Goal: Download file/media

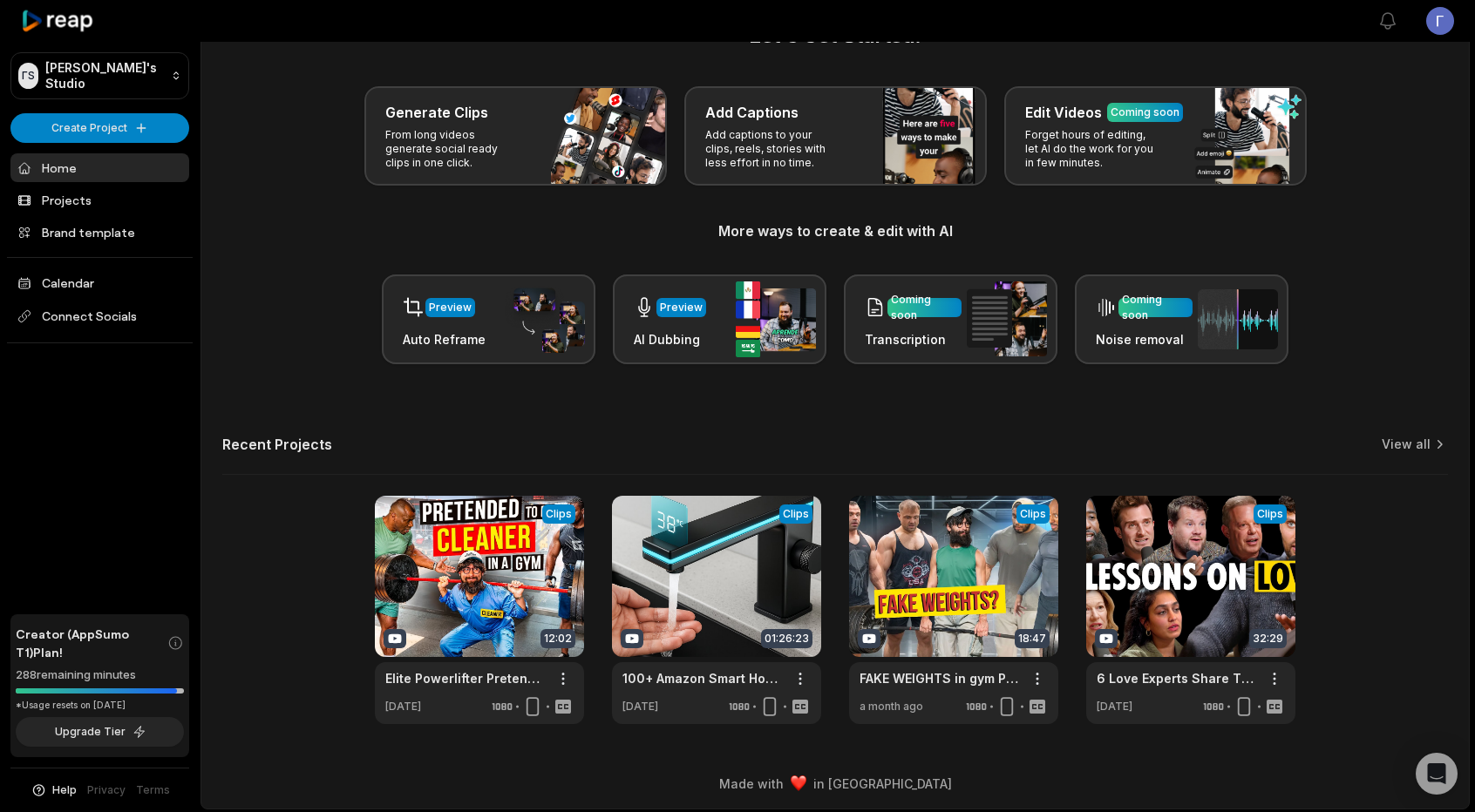
scroll to position [56, 0]
click at [1410, 443] on link "View all" at bounding box center [1406, 443] width 49 height 17
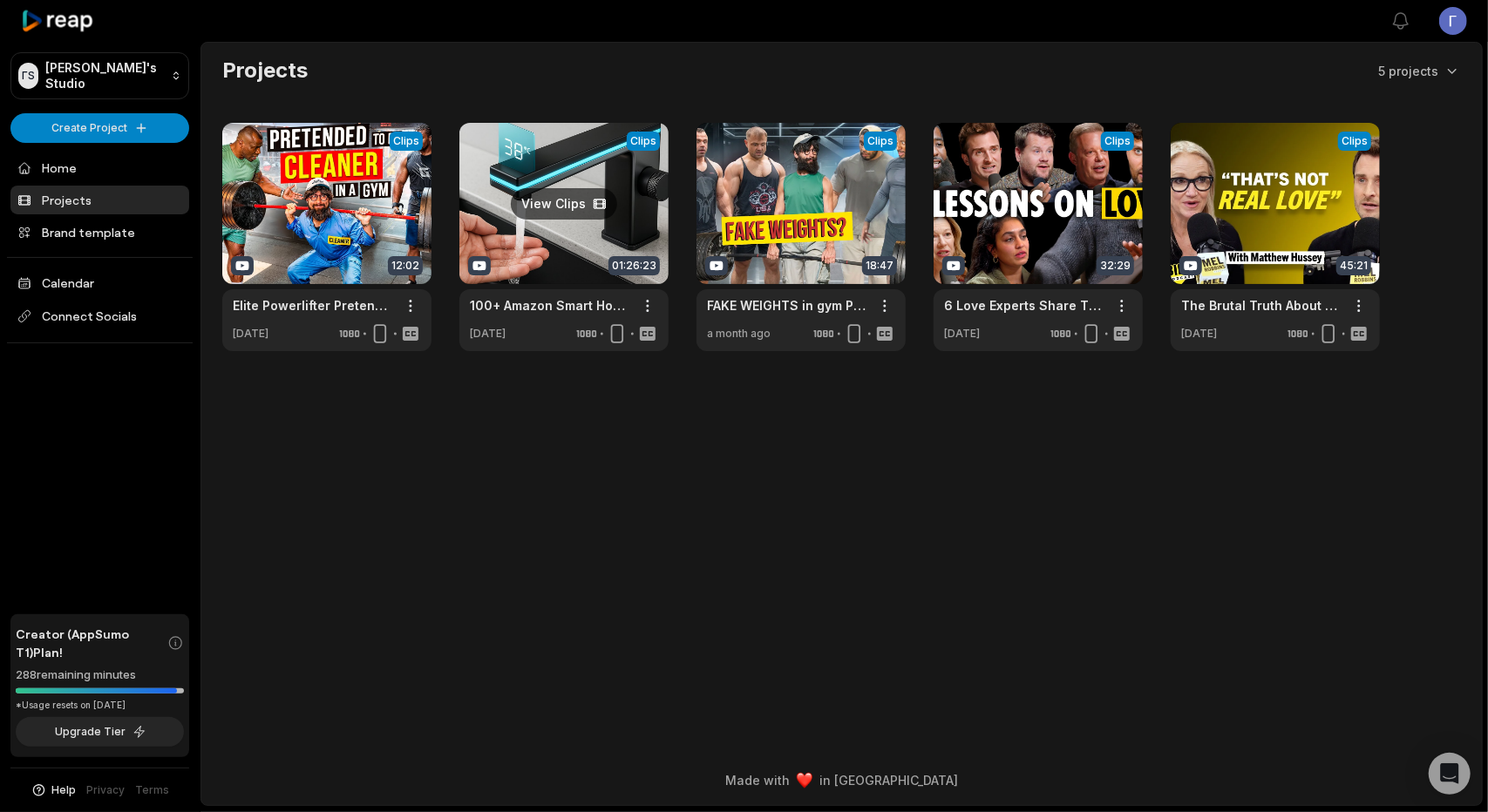
click at [605, 177] on link at bounding box center [564, 237] width 209 height 228
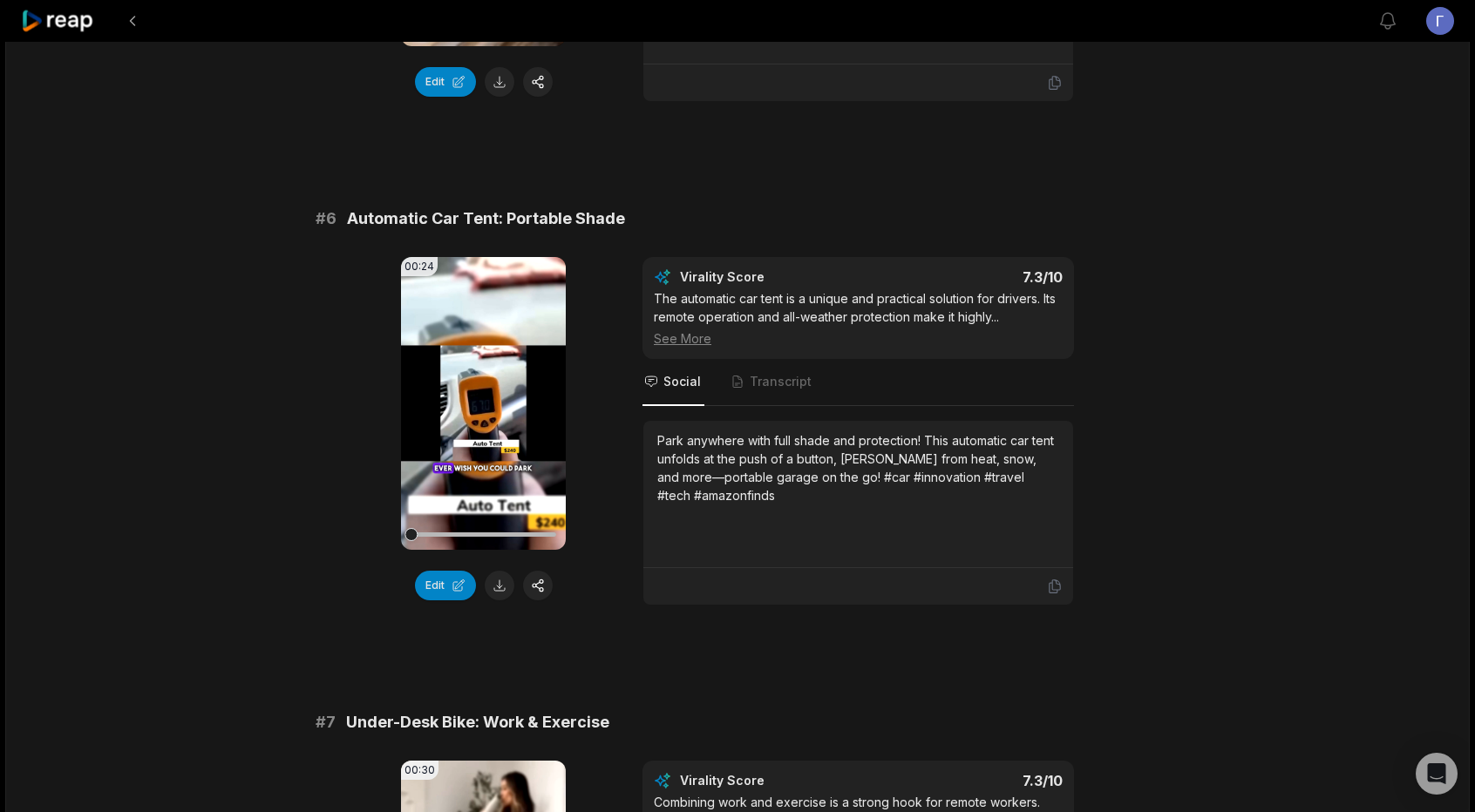
scroll to position [2962, 0]
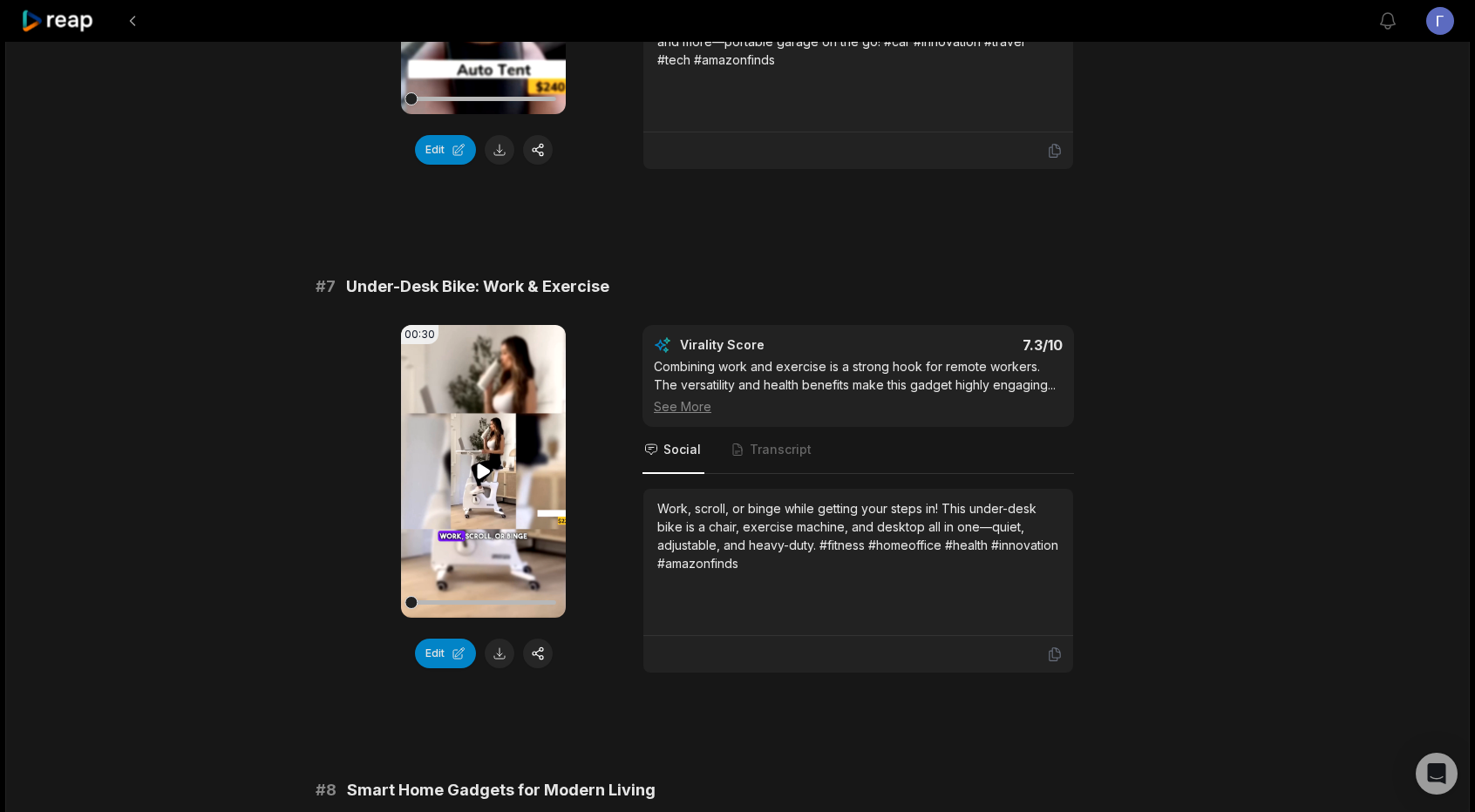
click at [485, 382] on video "Your browser does not support mp4 format." at bounding box center [483, 471] width 165 height 293
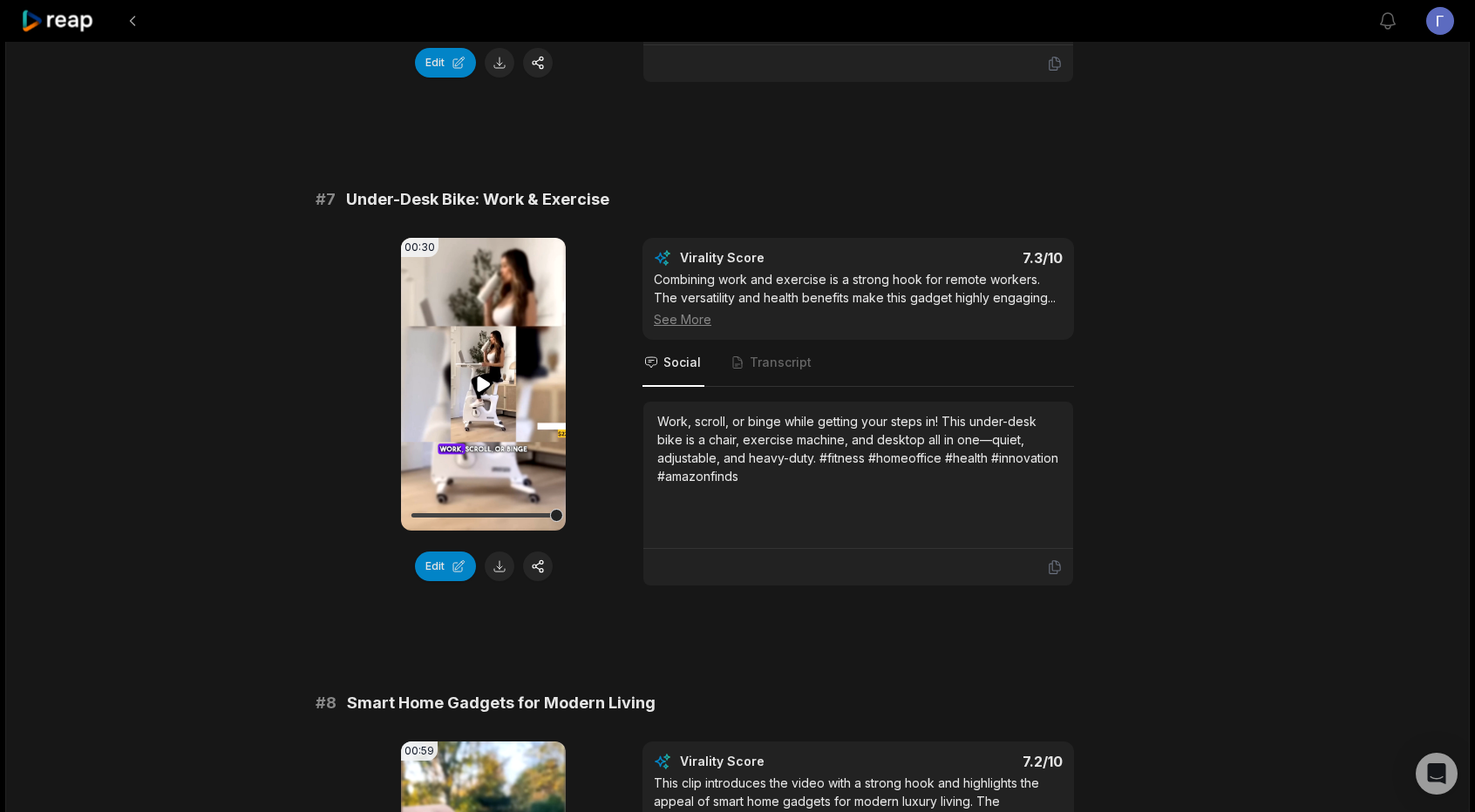
scroll to position [2527, 0]
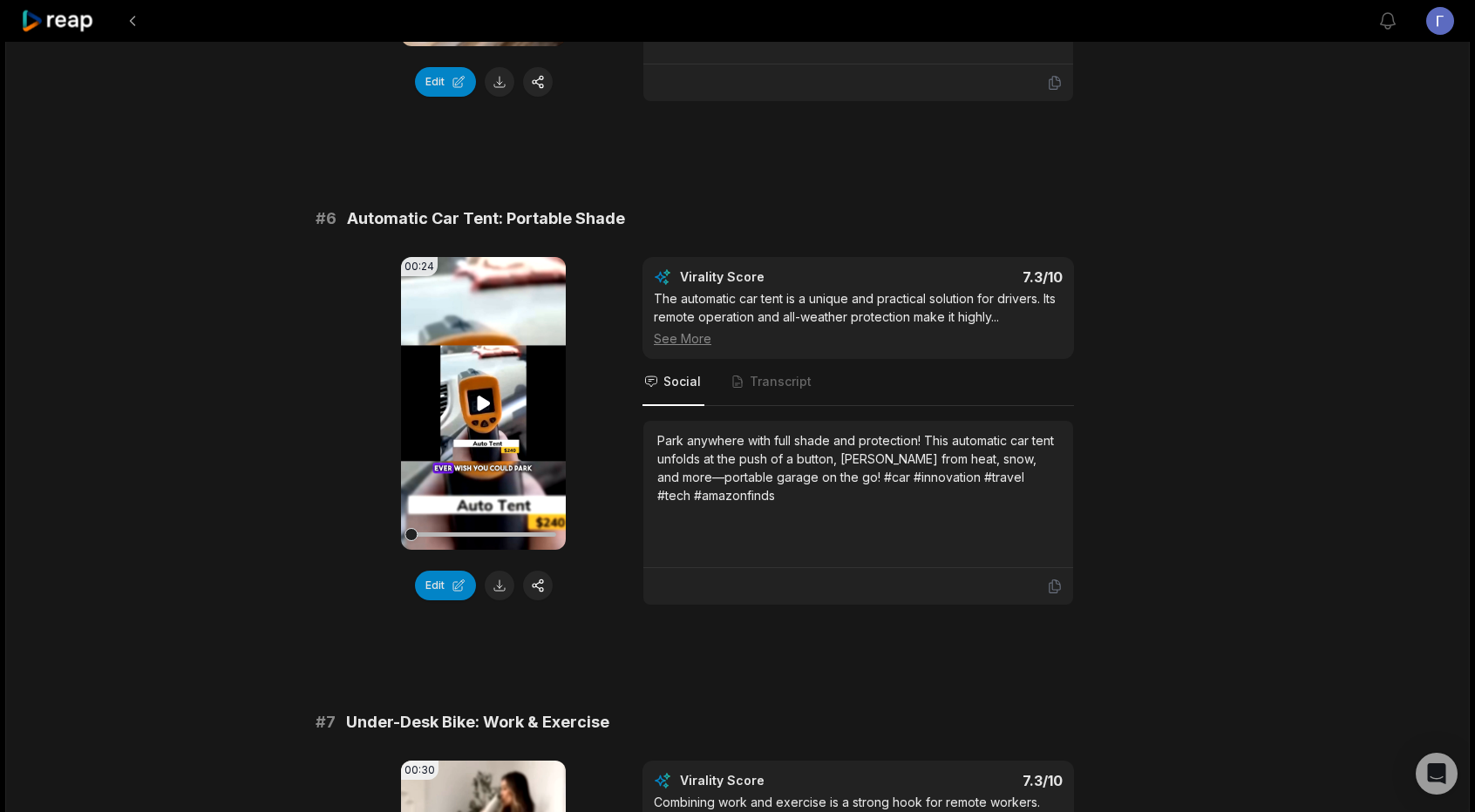
click at [490, 393] on icon at bounding box center [484, 403] width 21 height 21
click at [486, 398] on icon at bounding box center [484, 403] width 7 height 11
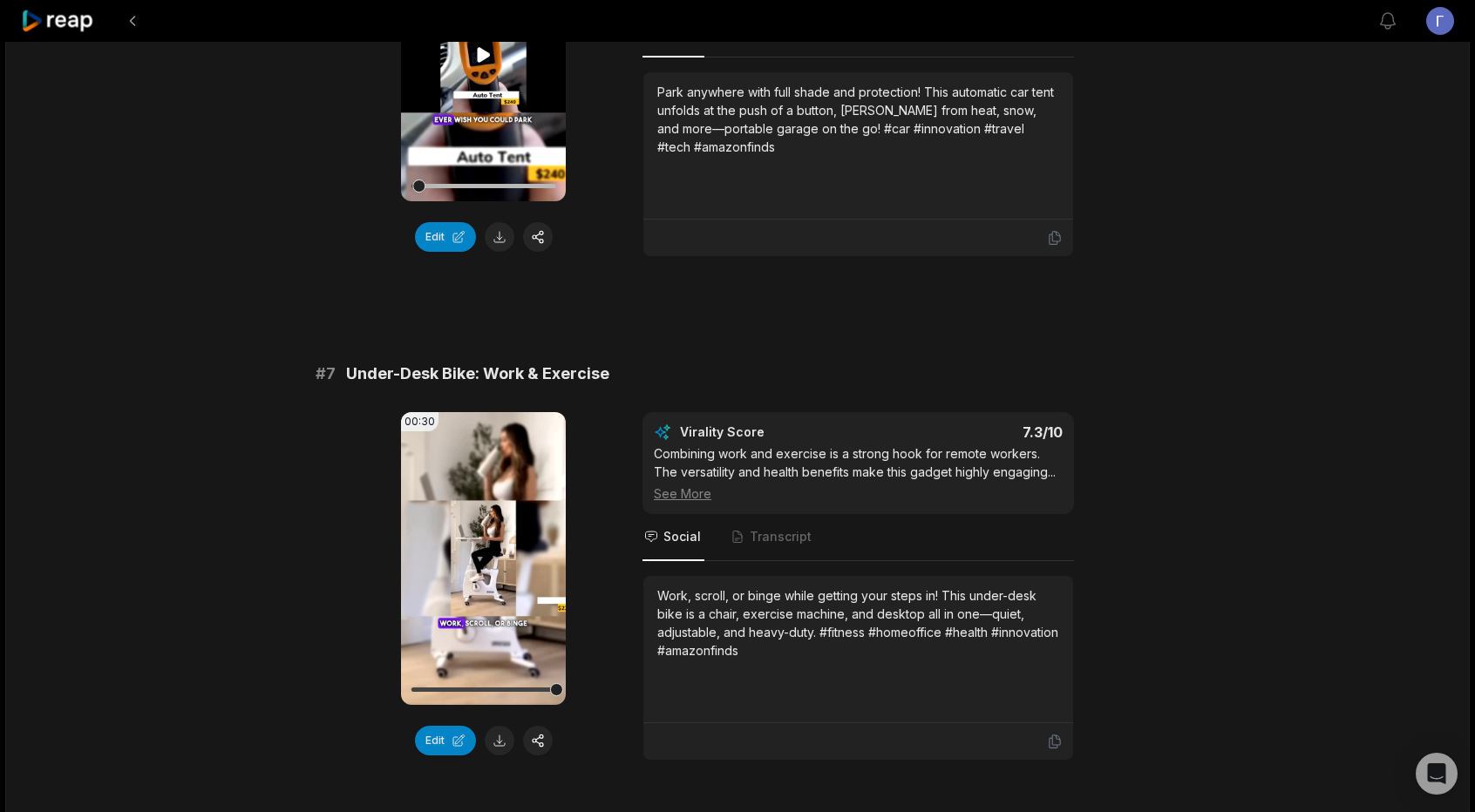
scroll to position [3048, 0]
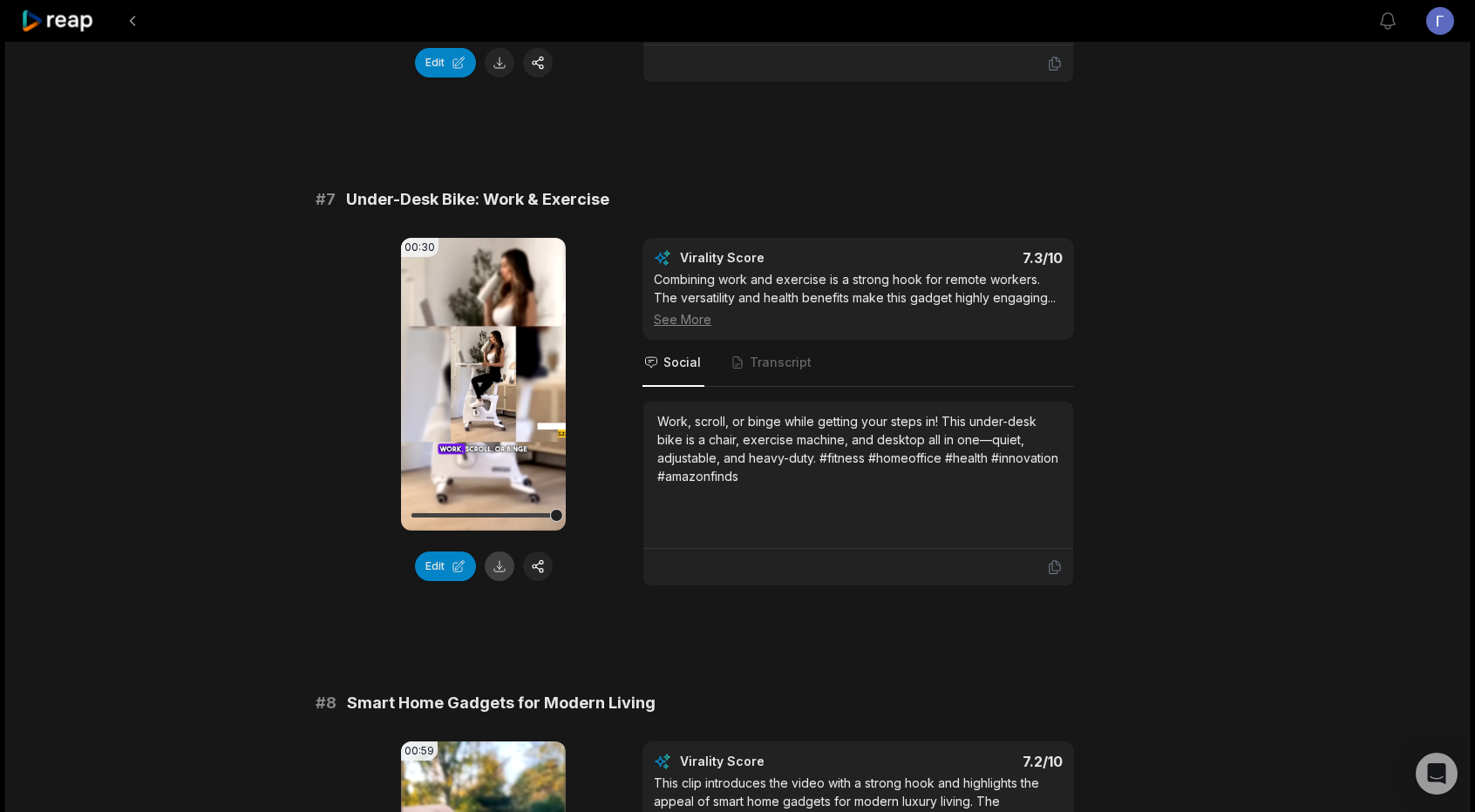
click at [493, 562] on button at bounding box center [500, 566] width 30 height 30
drag, startPoint x: 346, startPoint y: 190, endPoint x: 615, endPoint y: 188, distance: 269.0
click at [615, 188] on div "# 7 Under-Desk Bike: Work & Exercise" at bounding box center [738, 200] width 844 height 24
copy span "Under-Desk Bike: Work & Exercise"
